Goal: Obtain resource: Download file/media

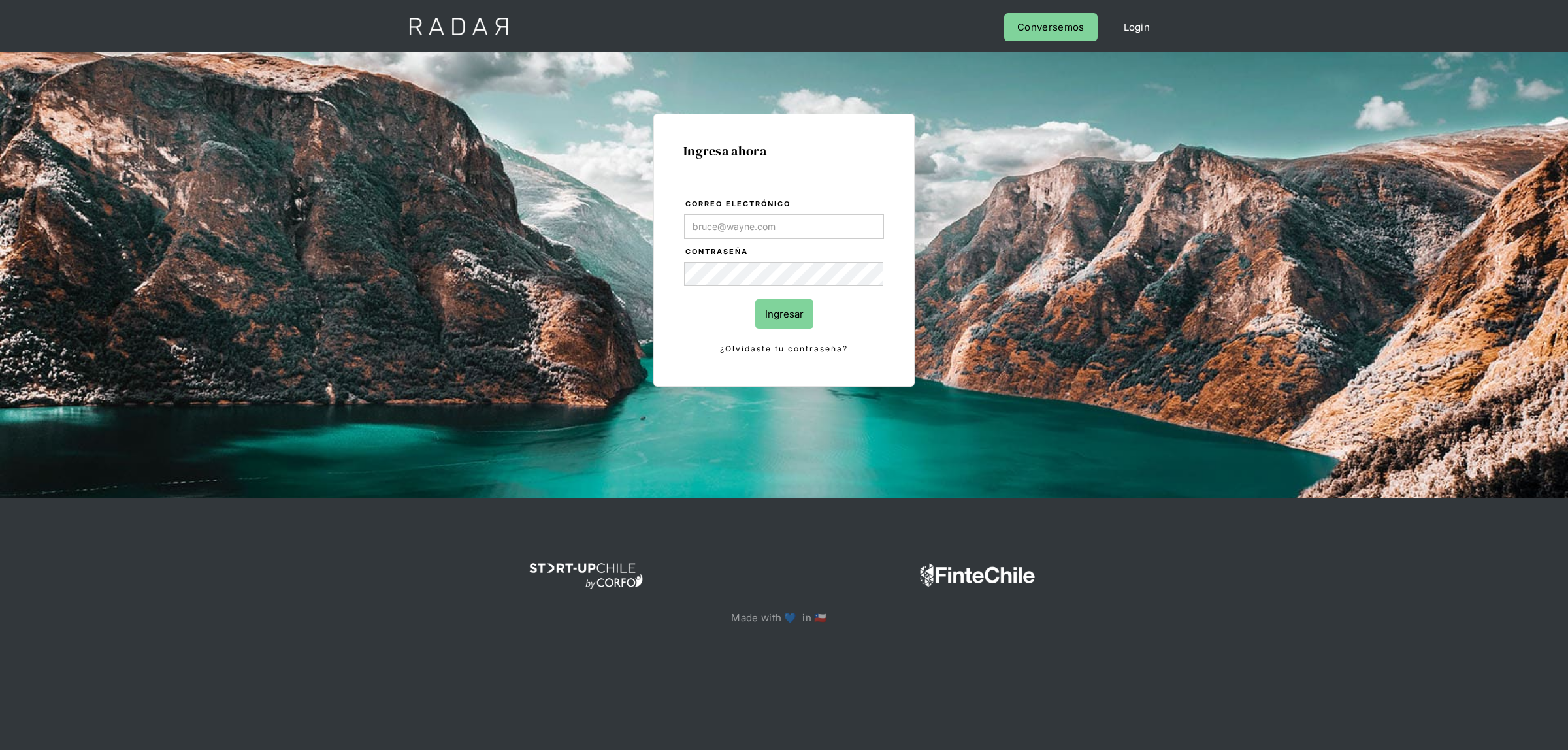
click at [740, 212] on form "Correo electrónico Contraseña Ingresar ¿Olvidaste tu contraseña?" at bounding box center [784, 277] width 201 height 160
click at [740, 220] on input "Correo electrónico" at bounding box center [784, 226] width 200 height 25
type input "[EMAIL_ADDRESS][DOMAIN_NAME]"
click at [771, 315] on input "Ingresar" at bounding box center [784, 314] width 58 height 30
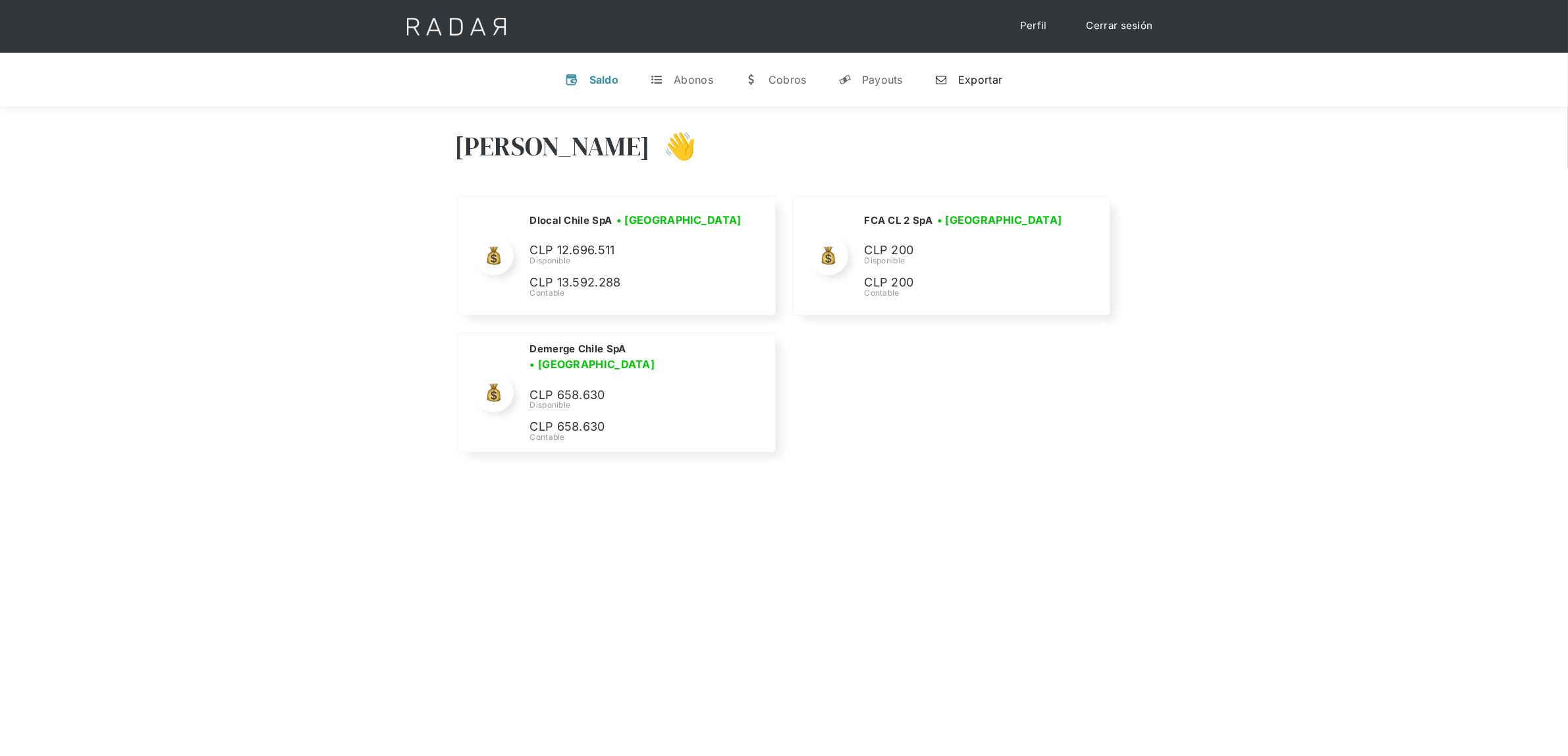
click at [966, 79] on div "Exportar" at bounding box center [980, 79] width 44 height 13
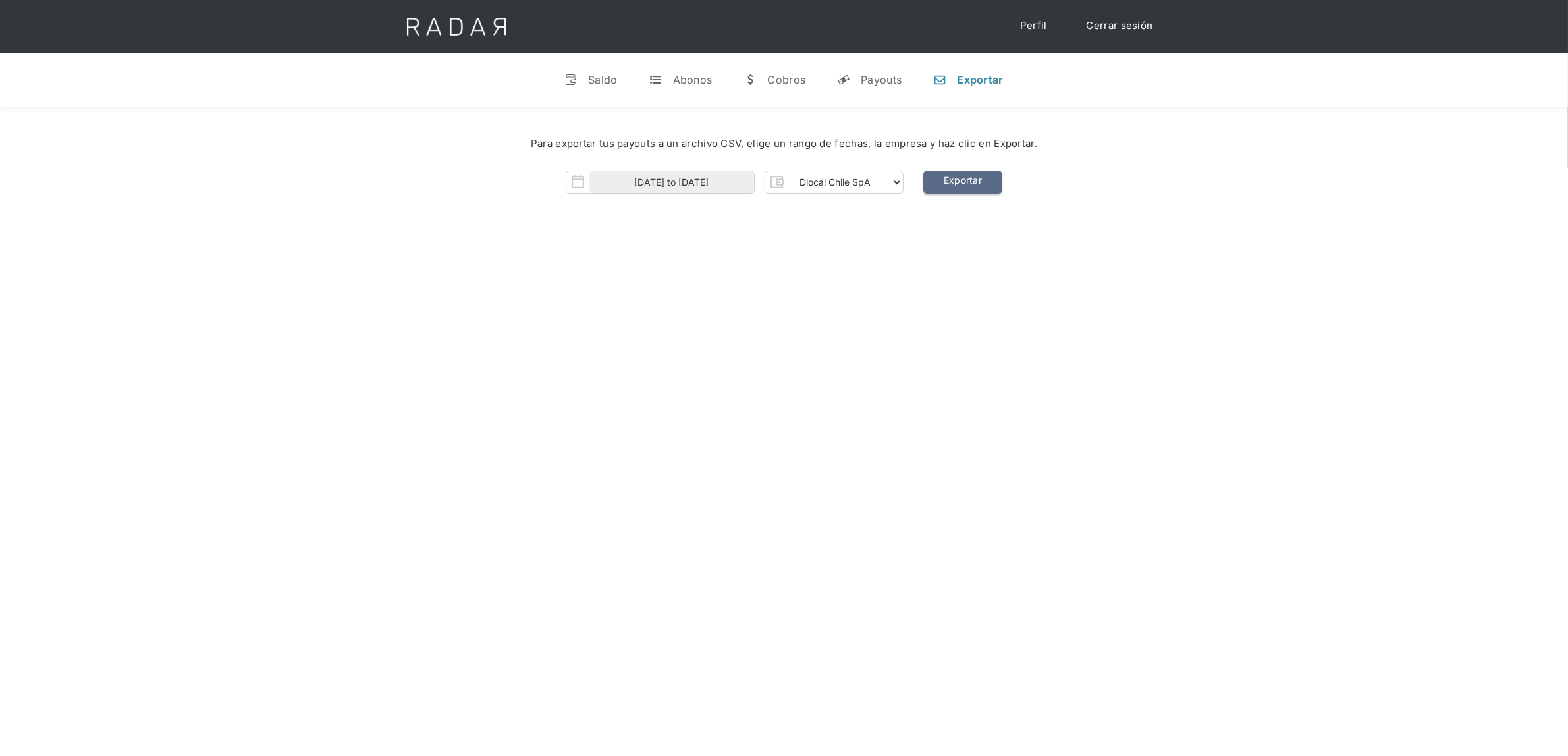
click at [960, 178] on link "Exportar" at bounding box center [963, 182] width 79 height 23
